Goal: Transaction & Acquisition: Book appointment/travel/reservation

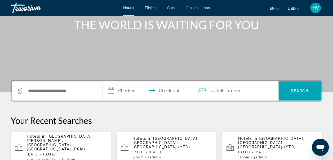
scroll to position [80, 0]
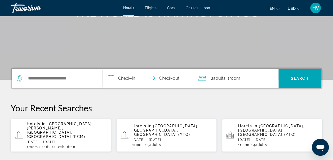
click at [52, 127] on span "[GEOGRAPHIC_DATA][PERSON_NAME], [GEOGRAPHIC_DATA], [GEOGRAPHIC_DATA] (PCM)" at bounding box center [59, 129] width 65 height 17
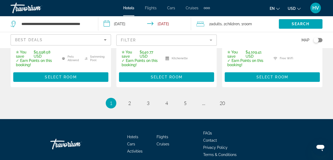
scroll to position [902, 0]
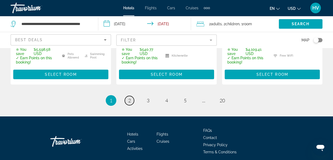
click at [129, 97] on span "2" at bounding box center [129, 100] width 3 height 6
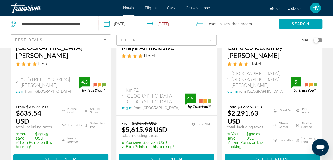
scroll to position [292, 0]
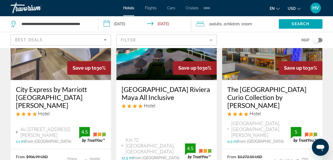
click at [301, 10] on button "USD USD ($) MXN (Mex$) CAD (Can$) GBP (£) EUR (€) AUD (A$) NZD (NZ$) CNY (CN¥)" at bounding box center [294, 9] width 13 height 8
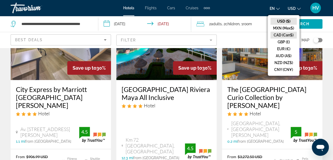
click at [286, 34] on button "CAD (Can$)" at bounding box center [284, 35] width 26 height 7
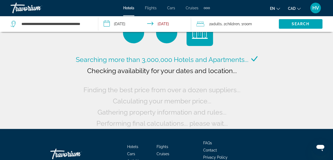
scroll to position [1, 0]
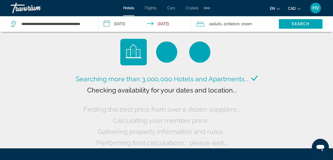
click at [224, 22] on span ", 2 Child Children" at bounding box center [231, 23] width 18 height 7
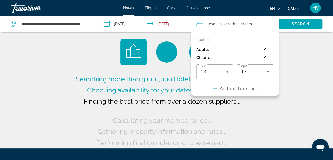
click at [259, 58] on icon "Decrement children" at bounding box center [259, 57] width 5 height 5
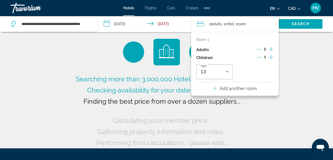
click at [259, 58] on icon "Decrement children" at bounding box center [259, 57] width 5 height 5
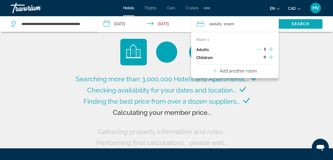
click at [296, 26] on span "Search widget" at bounding box center [301, 24] width 44 height 13
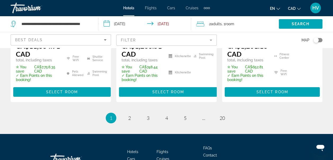
scroll to position [902, 0]
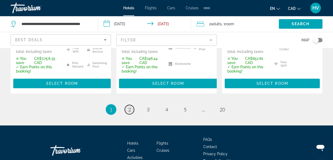
click at [129, 106] on span "2" at bounding box center [129, 109] width 3 height 6
